Goal: Find specific page/section: Find specific page/section

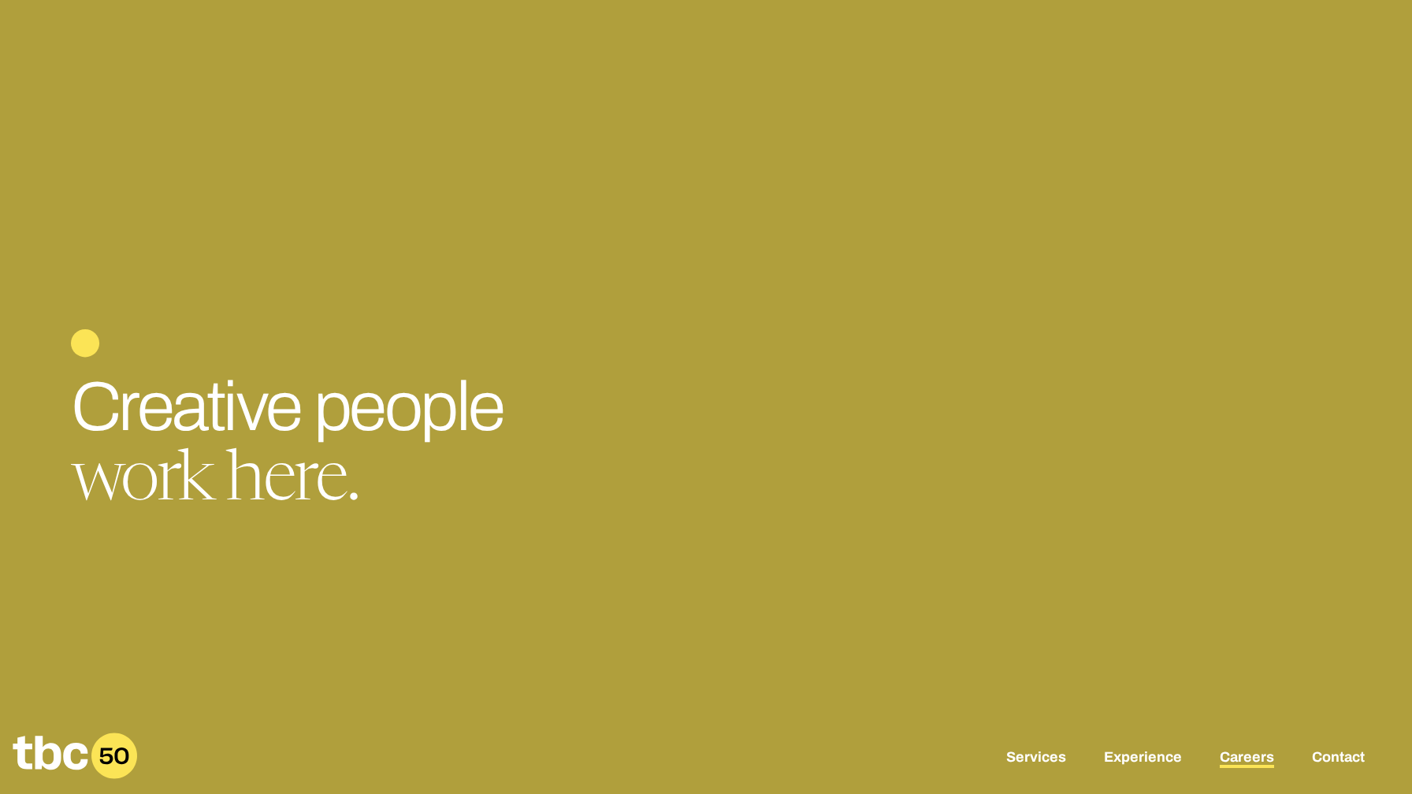
click at [1244, 755] on link "Careers" at bounding box center [1247, 758] width 54 height 19
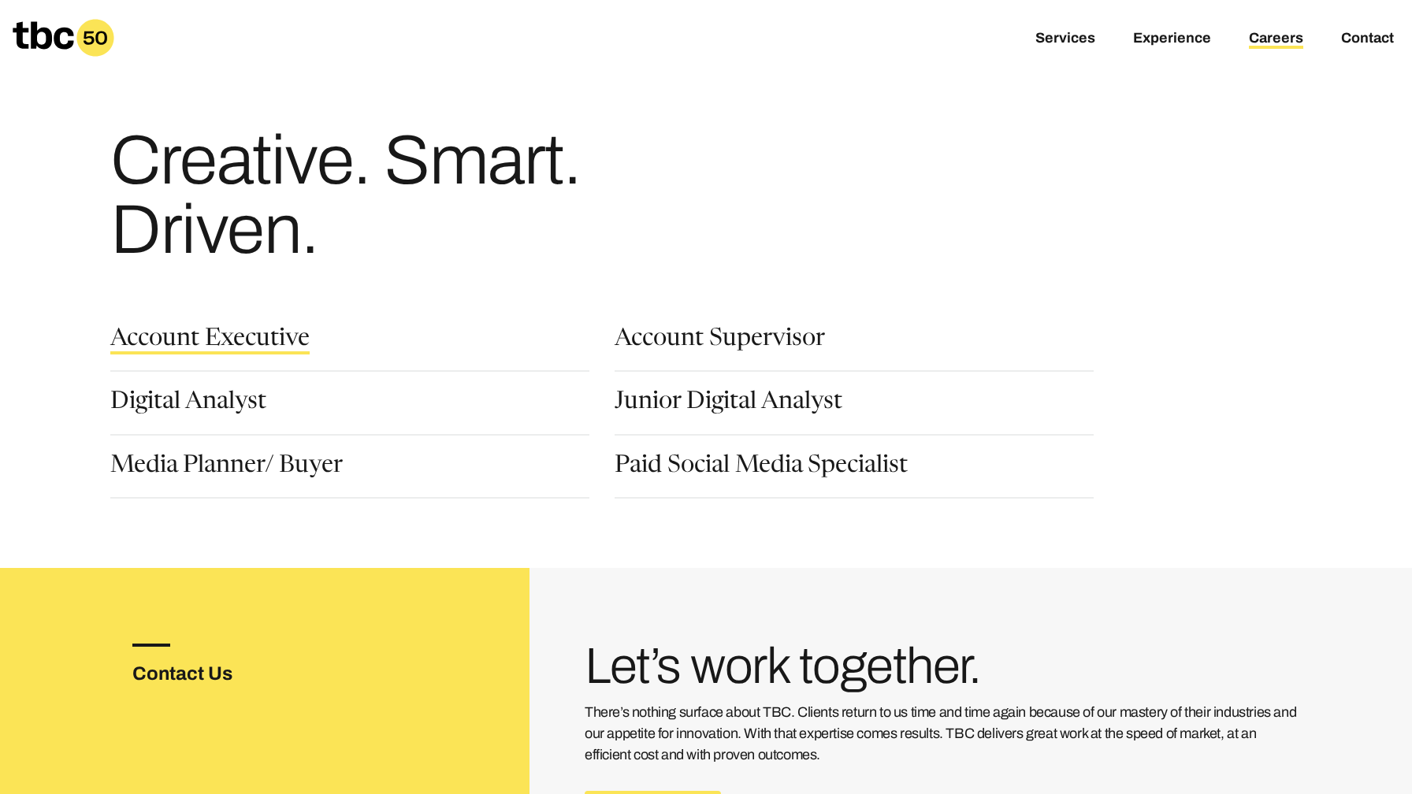
click at [240, 342] on link "Account Executive" at bounding box center [209, 341] width 199 height 27
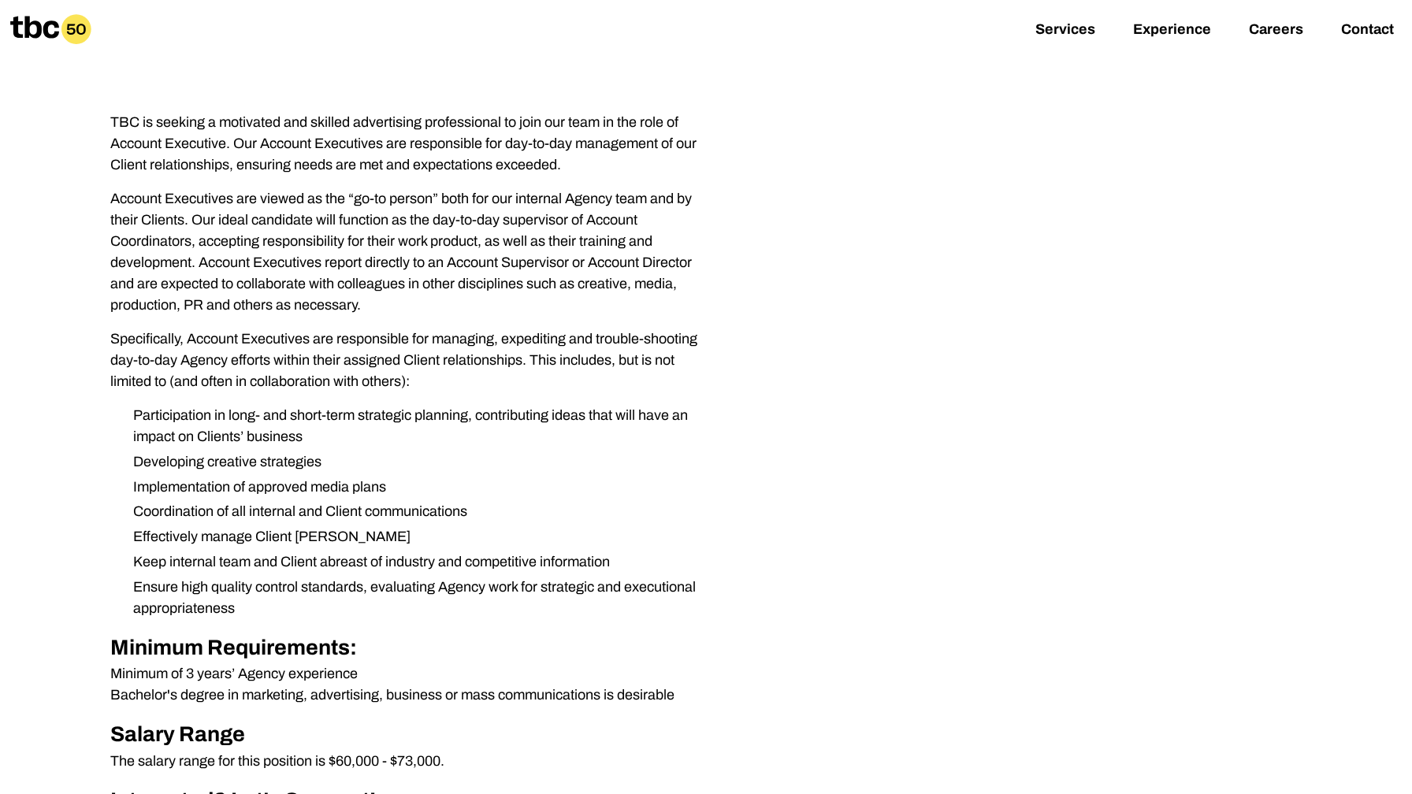
scroll to position [246, 0]
